Goal: Navigation & Orientation: Find specific page/section

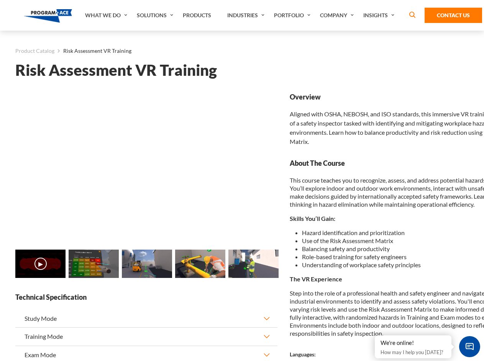
click at [156, 15] on link "Solutions" at bounding box center [156, 15] width 46 height 31
click at [0, 0] on div "AI & Computer Vision Solutions Computer Vision Quality Control AI tools for fas…" at bounding box center [0, 0] width 0 height 0
click at [0, 0] on div "AI & Computer Vision Solutions Virtual Training Solutions Virtual Tour Solution…" at bounding box center [0, 0] width 0 height 0
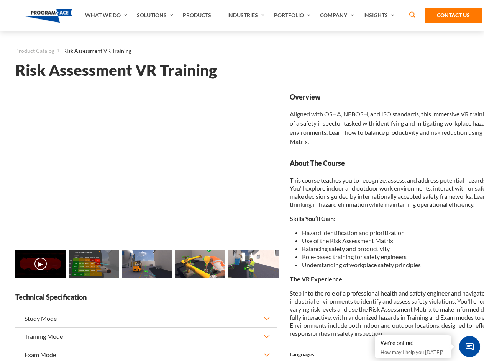
click at [0, 0] on div "AI & Computer Vision Solutions Virtual Training Solutions Virtual Tour Solution…" at bounding box center [0, 0] width 0 height 0
click at [0, 0] on div "AI & Computer Vision Solutions Computer Vision Quality Control AI tools for fas…" at bounding box center [0, 0] width 0 height 0
